Goal: Information Seeking & Learning: Understand process/instructions

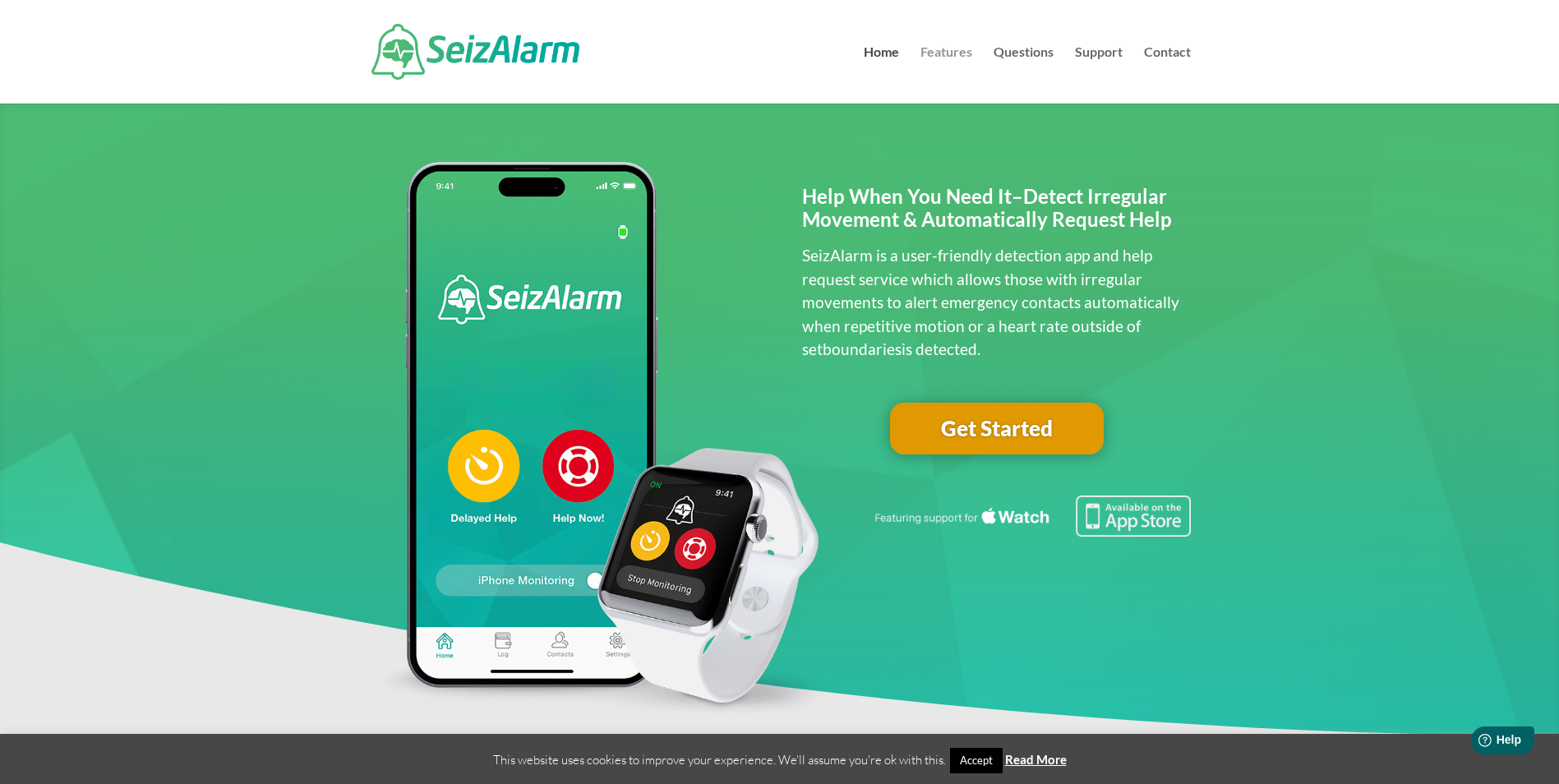
click at [938, 60] on link "Features" at bounding box center [946, 75] width 52 height 58
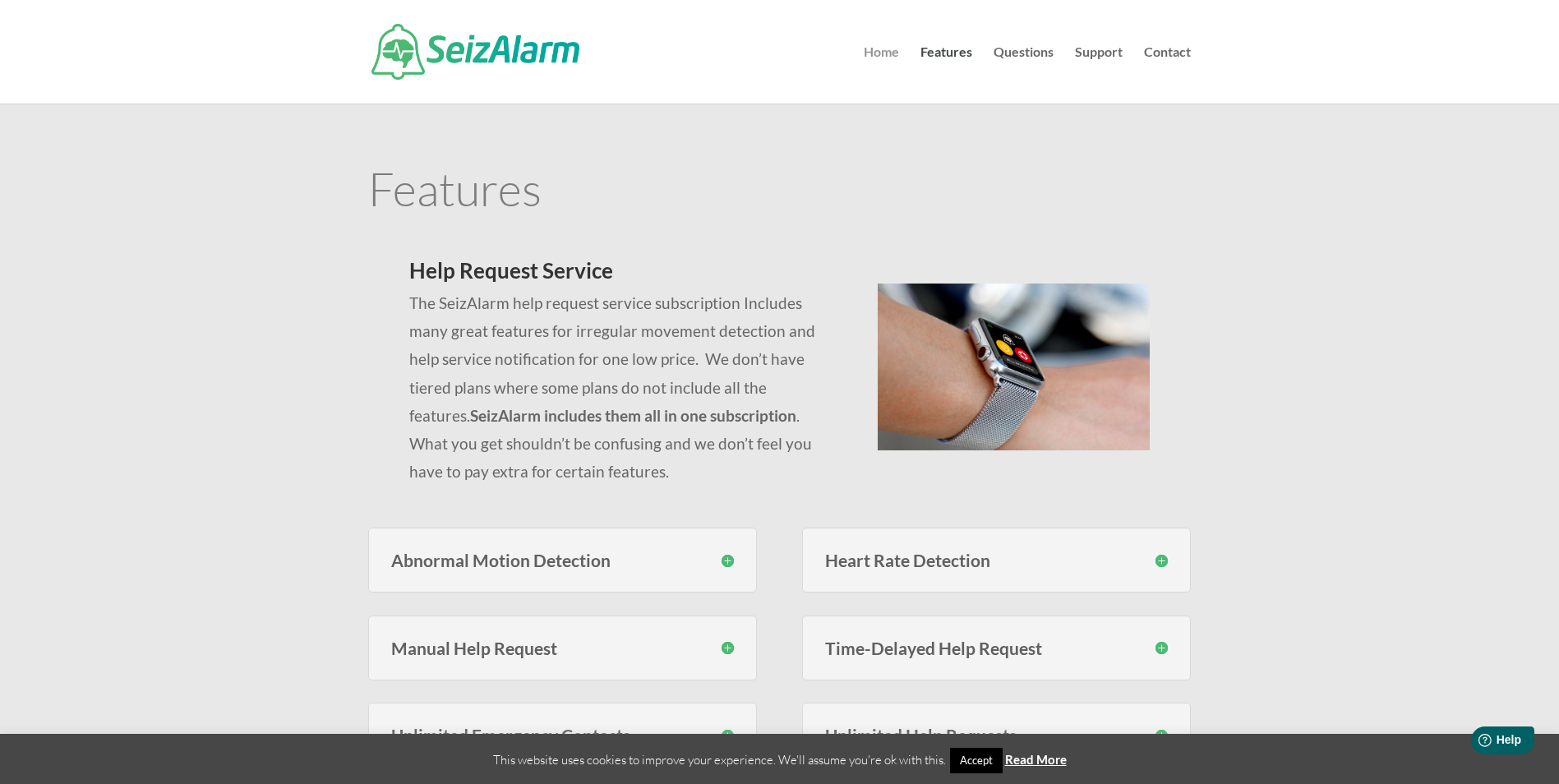
click at [887, 56] on link "Home" at bounding box center [881, 75] width 35 height 58
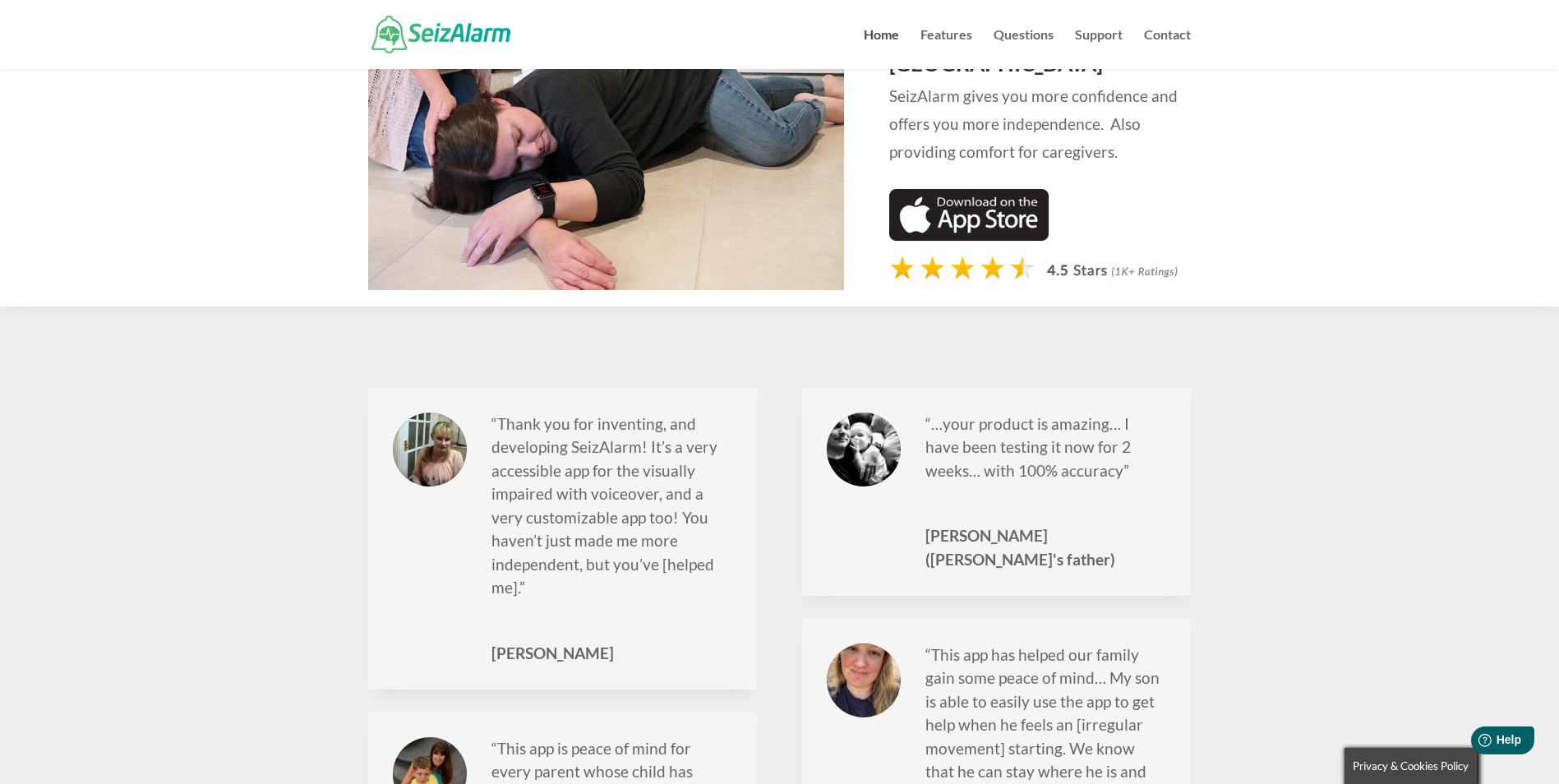
scroll to position [1651, 0]
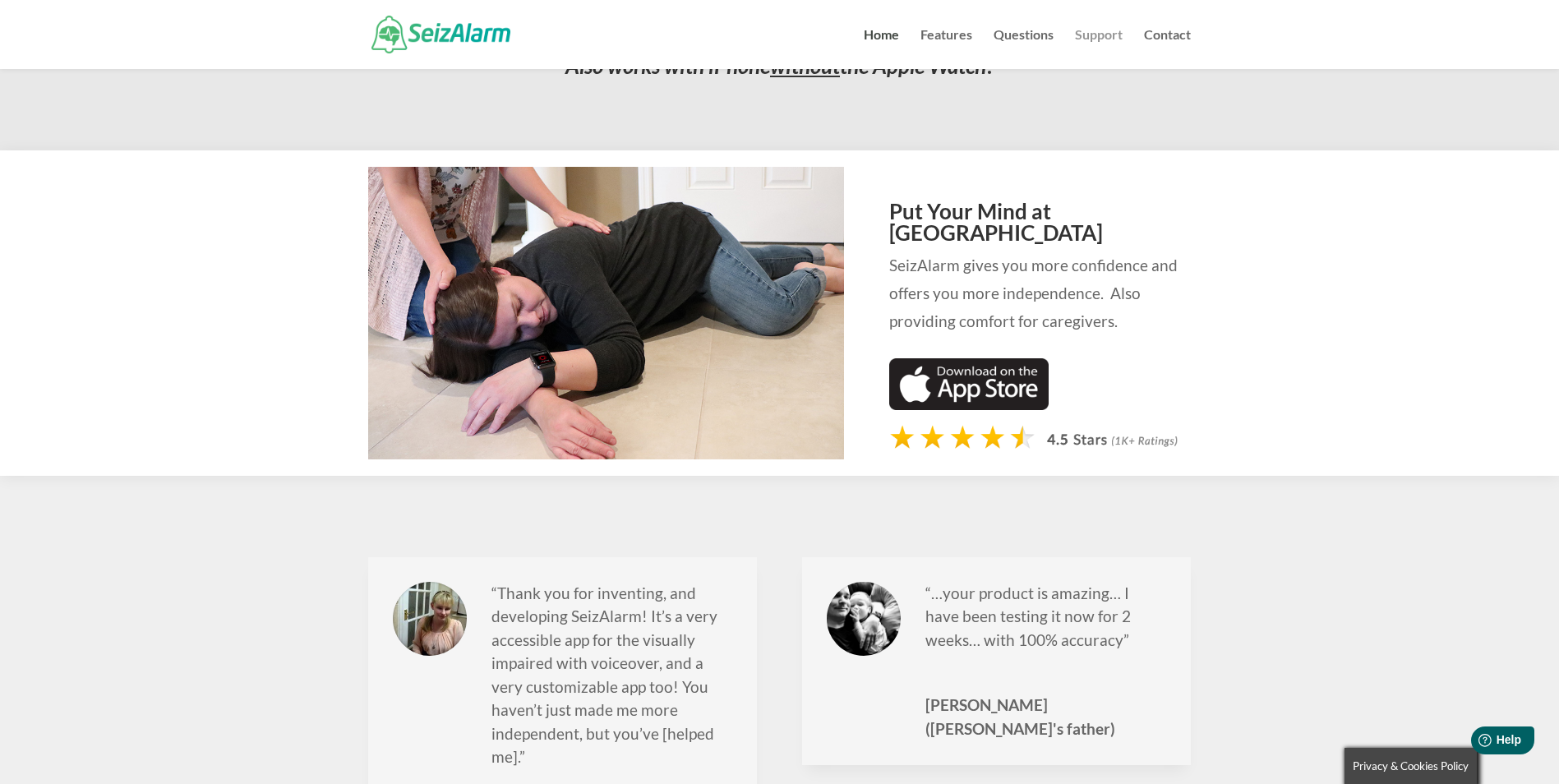
click at [1100, 40] on link "Support" at bounding box center [1099, 48] width 47 height 41
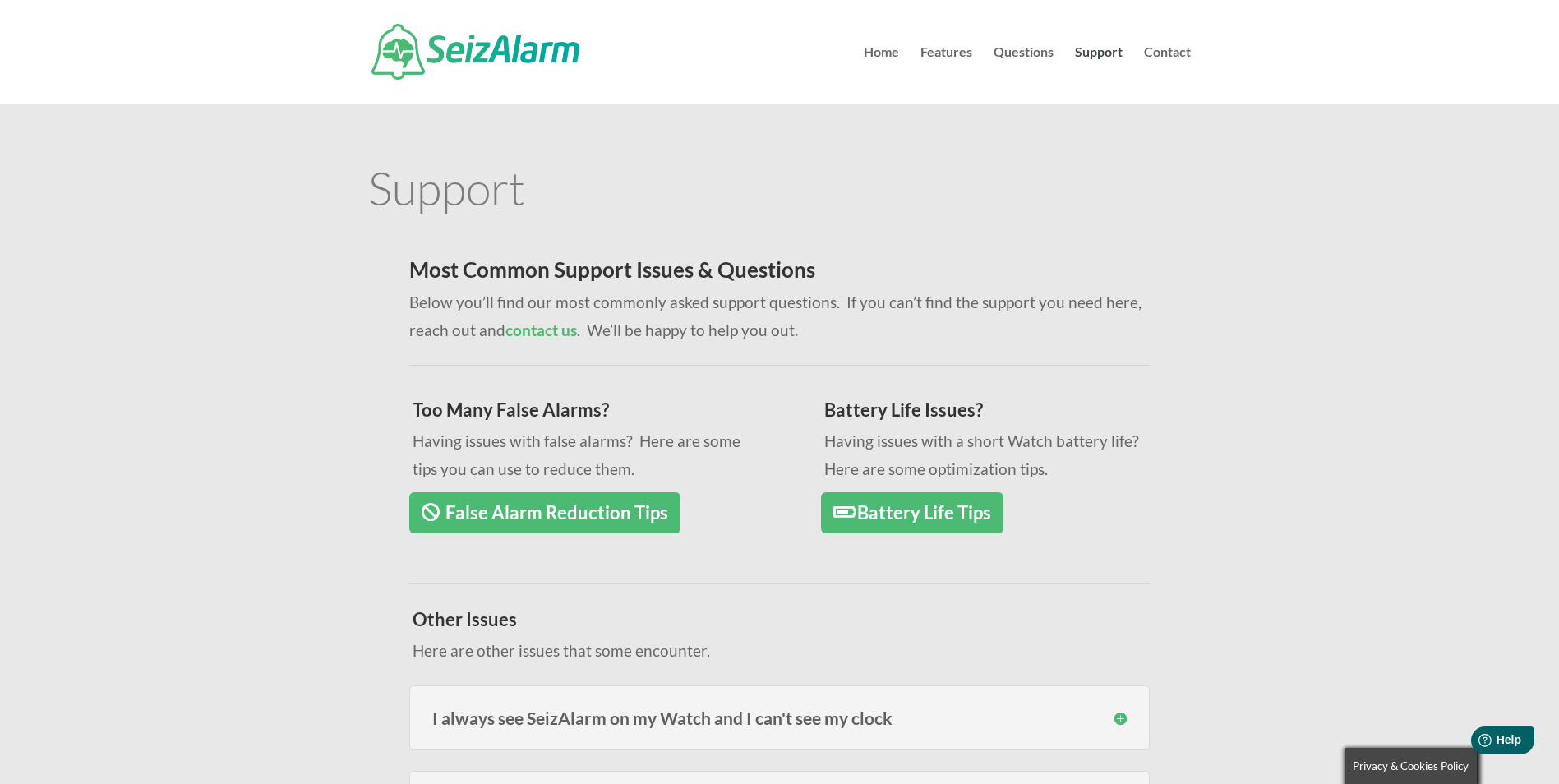
click at [1017, 43] on div at bounding box center [780, 52] width 823 height 104
click at [1036, 50] on link "Questions" at bounding box center [1023, 75] width 60 height 58
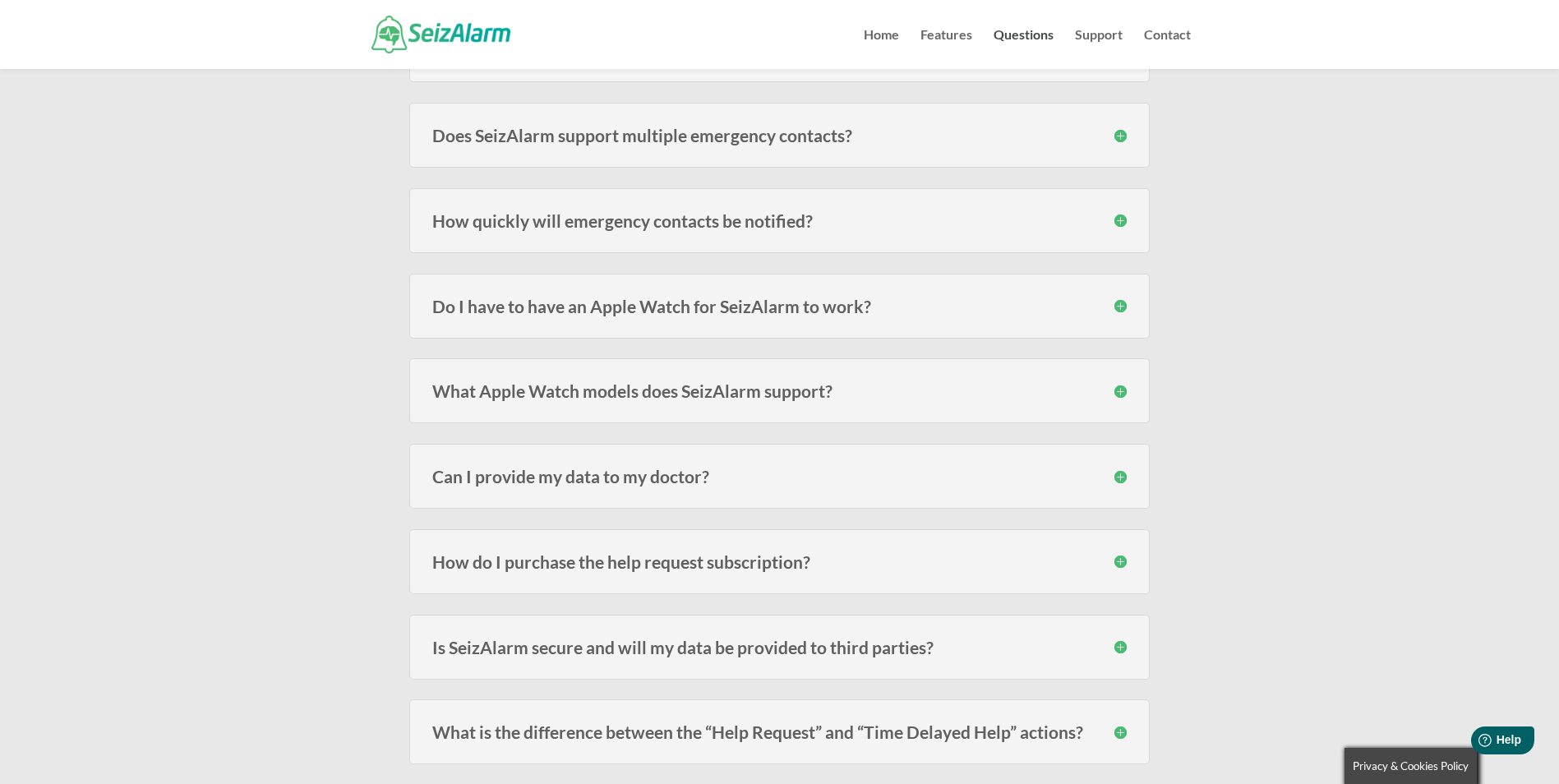
scroll to position [1150, 0]
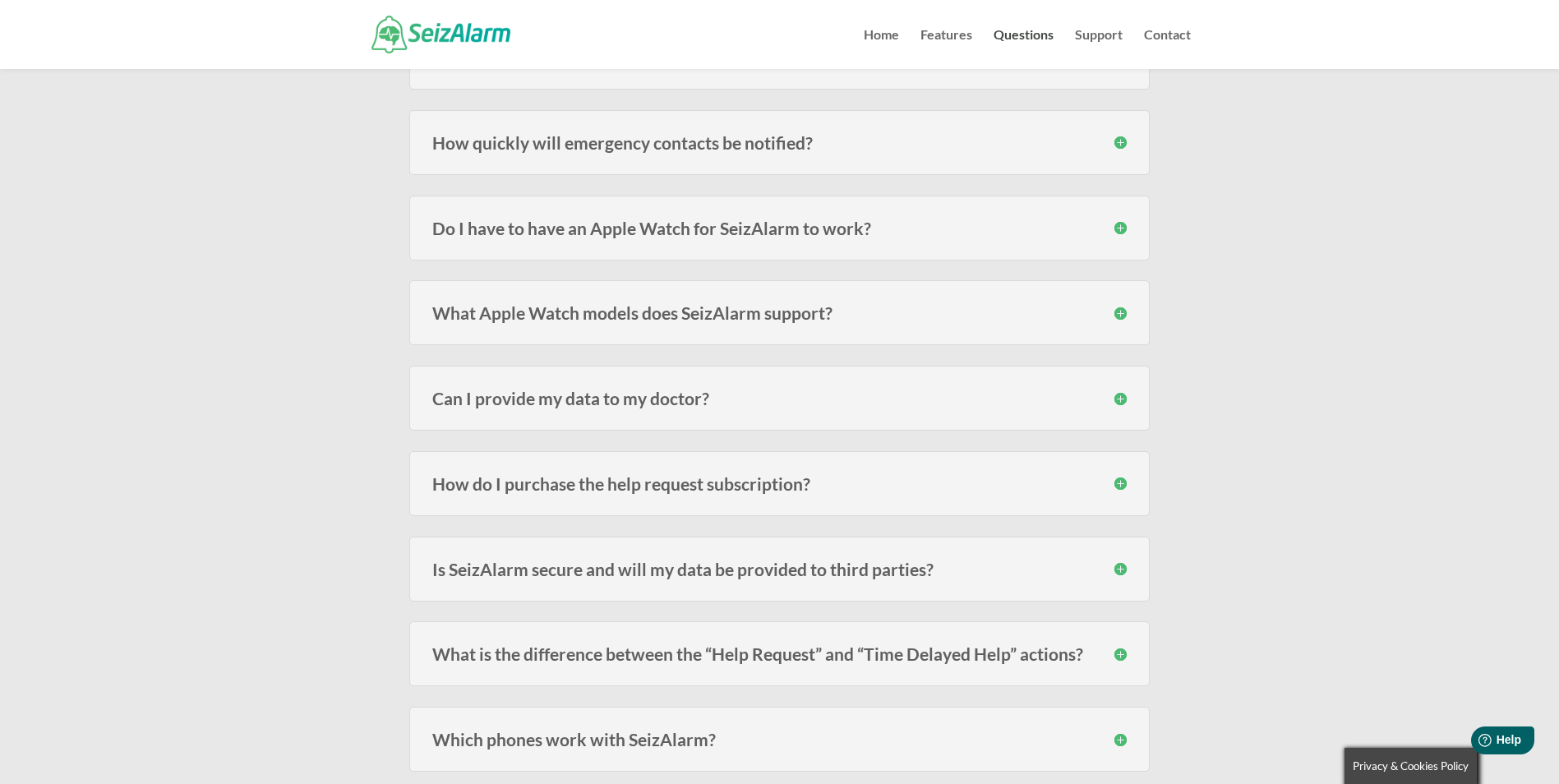
click at [643, 482] on h3 "How do I purchase the help request subscription?" at bounding box center [780, 484] width 694 height 17
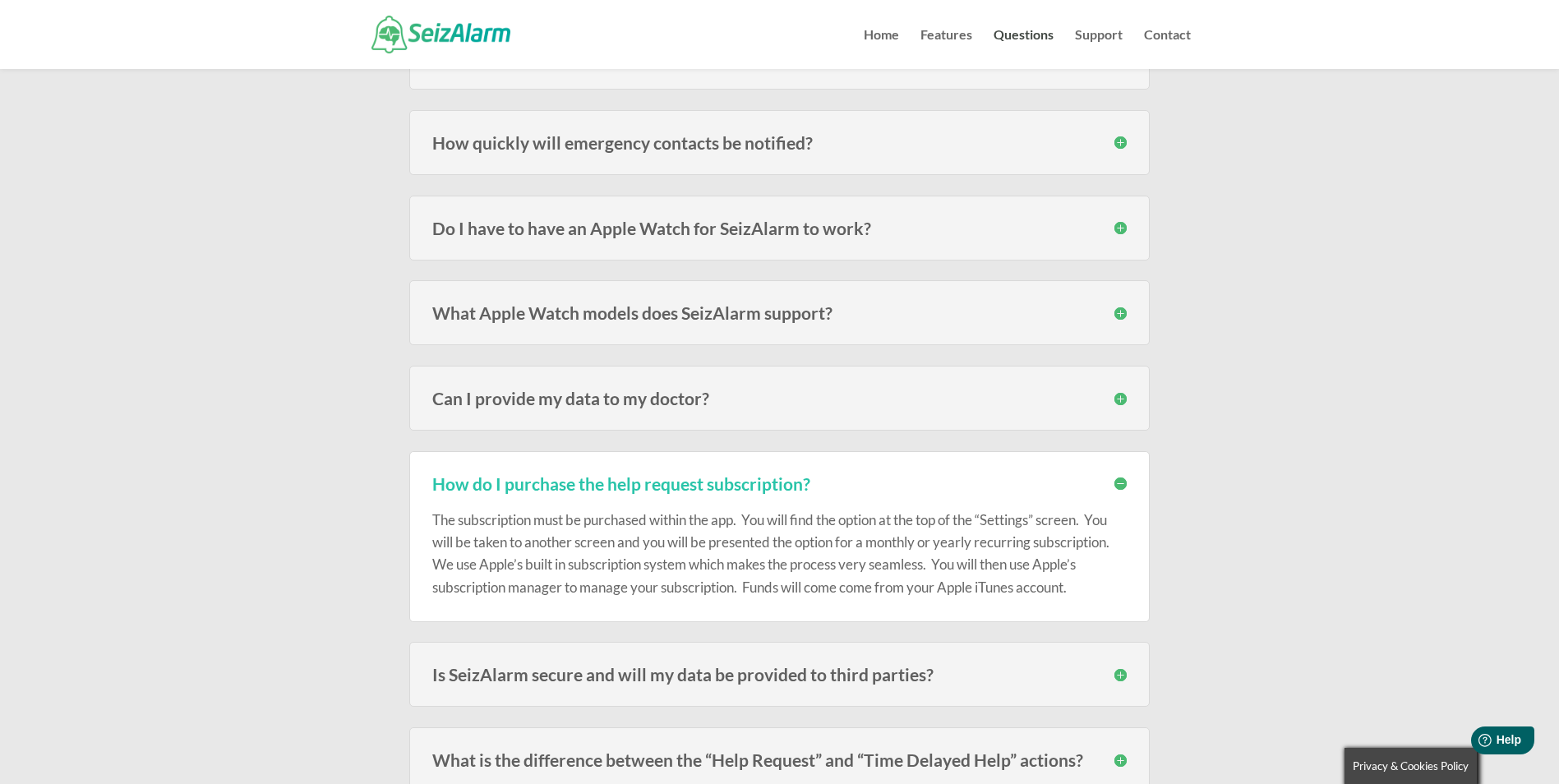
click at [643, 482] on h3 "How do I purchase the help request subscription?" at bounding box center [780, 484] width 694 height 17
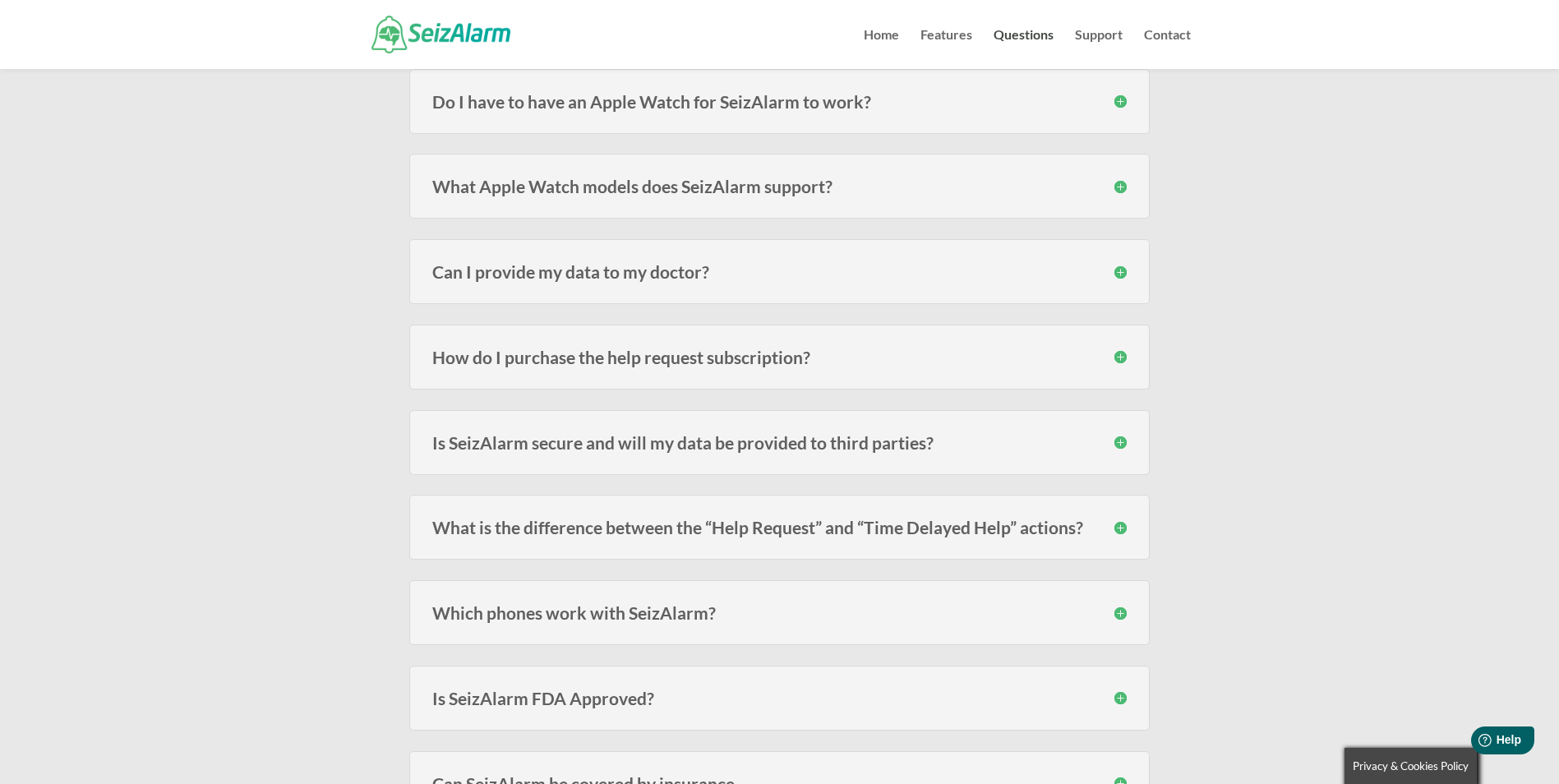
scroll to position [1233, 0]
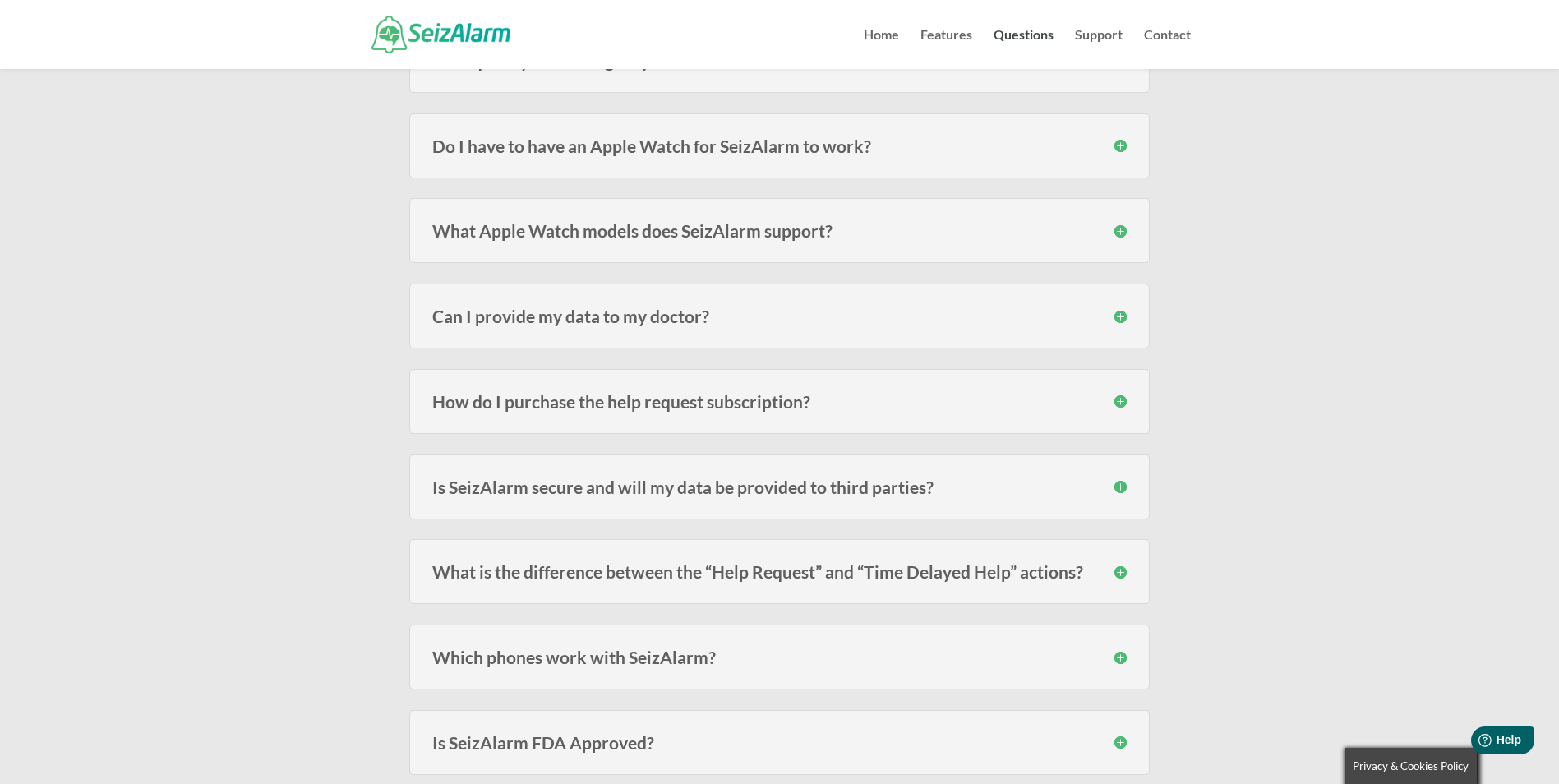
click at [733, 399] on h3 "How do I purchase the help request subscription?" at bounding box center [780, 401] width 694 height 17
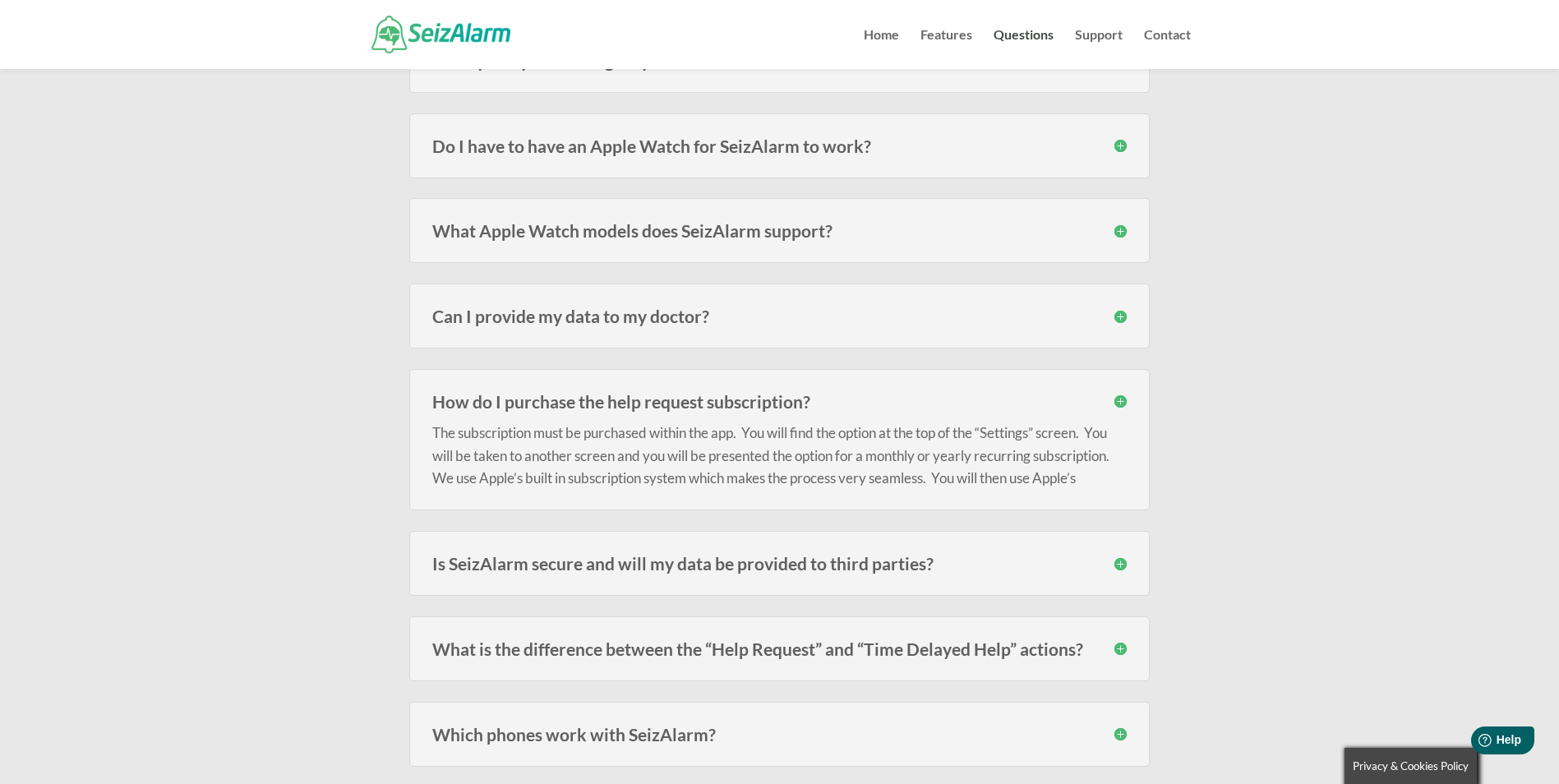
click at [733, 399] on h3 "How do I purchase the help request subscription?" at bounding box center [780, 401] width 694 height 17
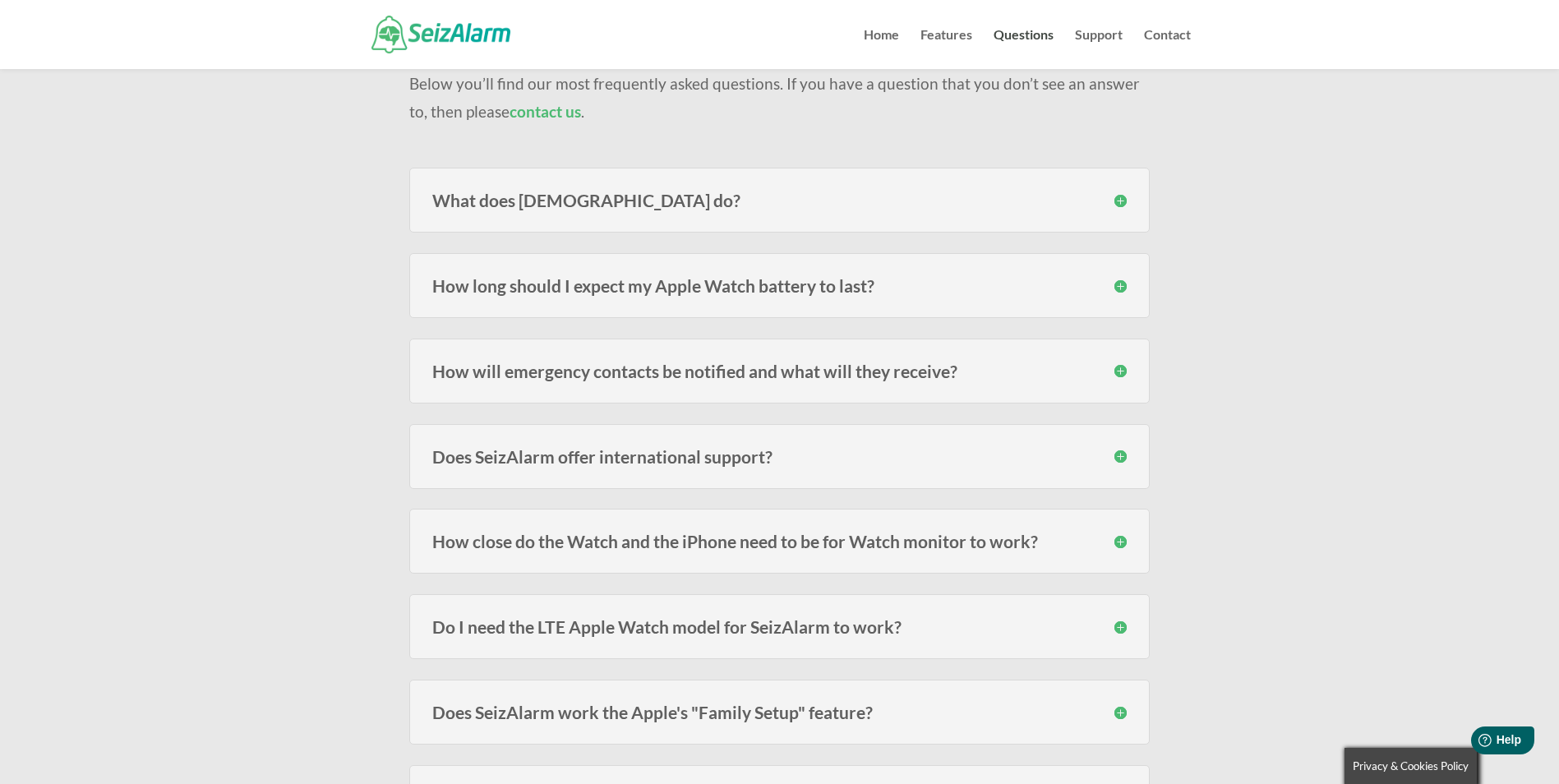
scroll to position [0, 0]
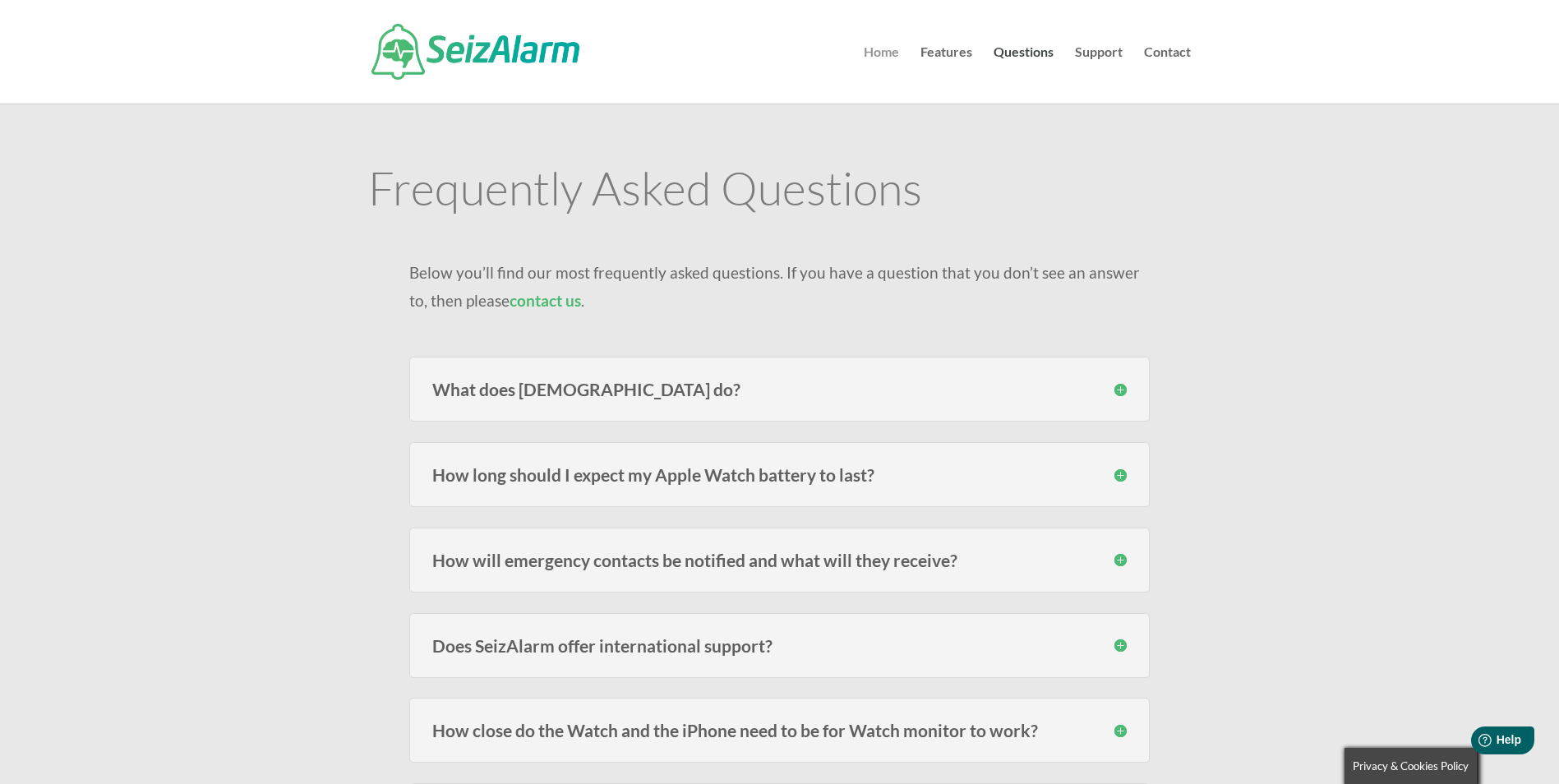
click at [885, 53] on link "Home" at bounding box center [881, 75] width 35 height 58
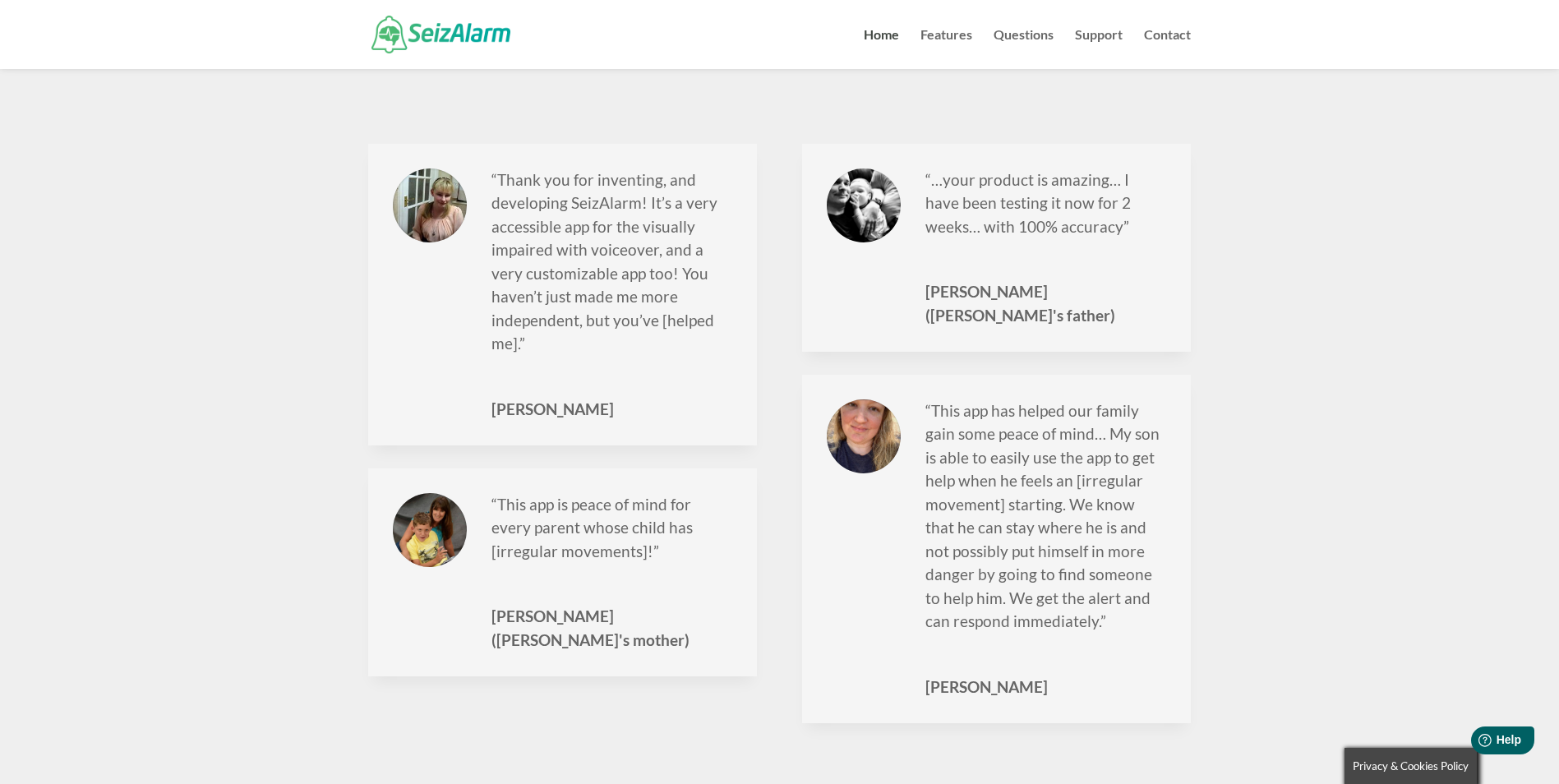
scroll to position [2062, 0]
